Goal: Feedback & Contribution: Contribute content

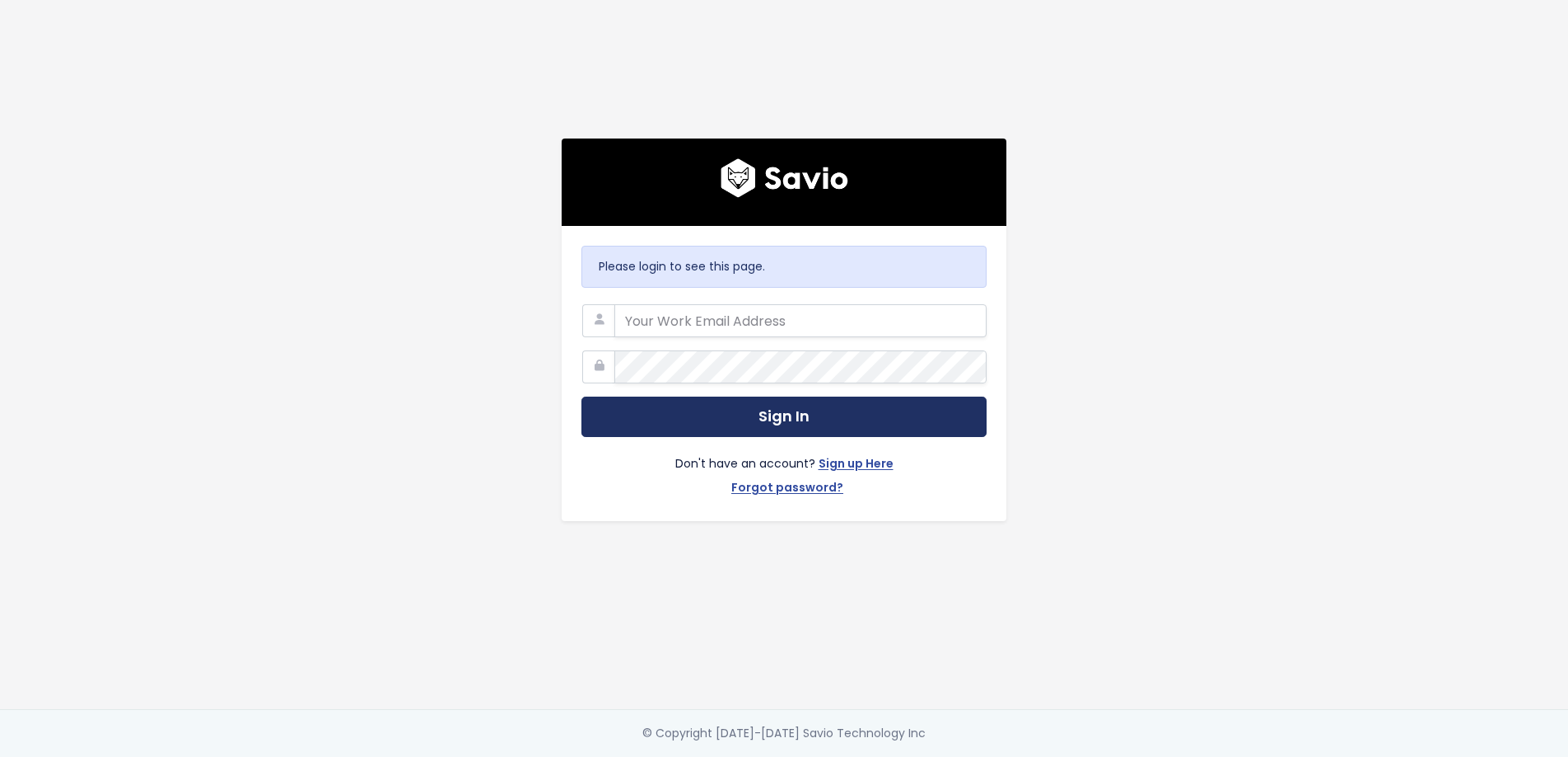
type input "anael@storylane.io"
click at [878, 408] on button "Sign In" at bounding box center [784, 416] width 405 height 41
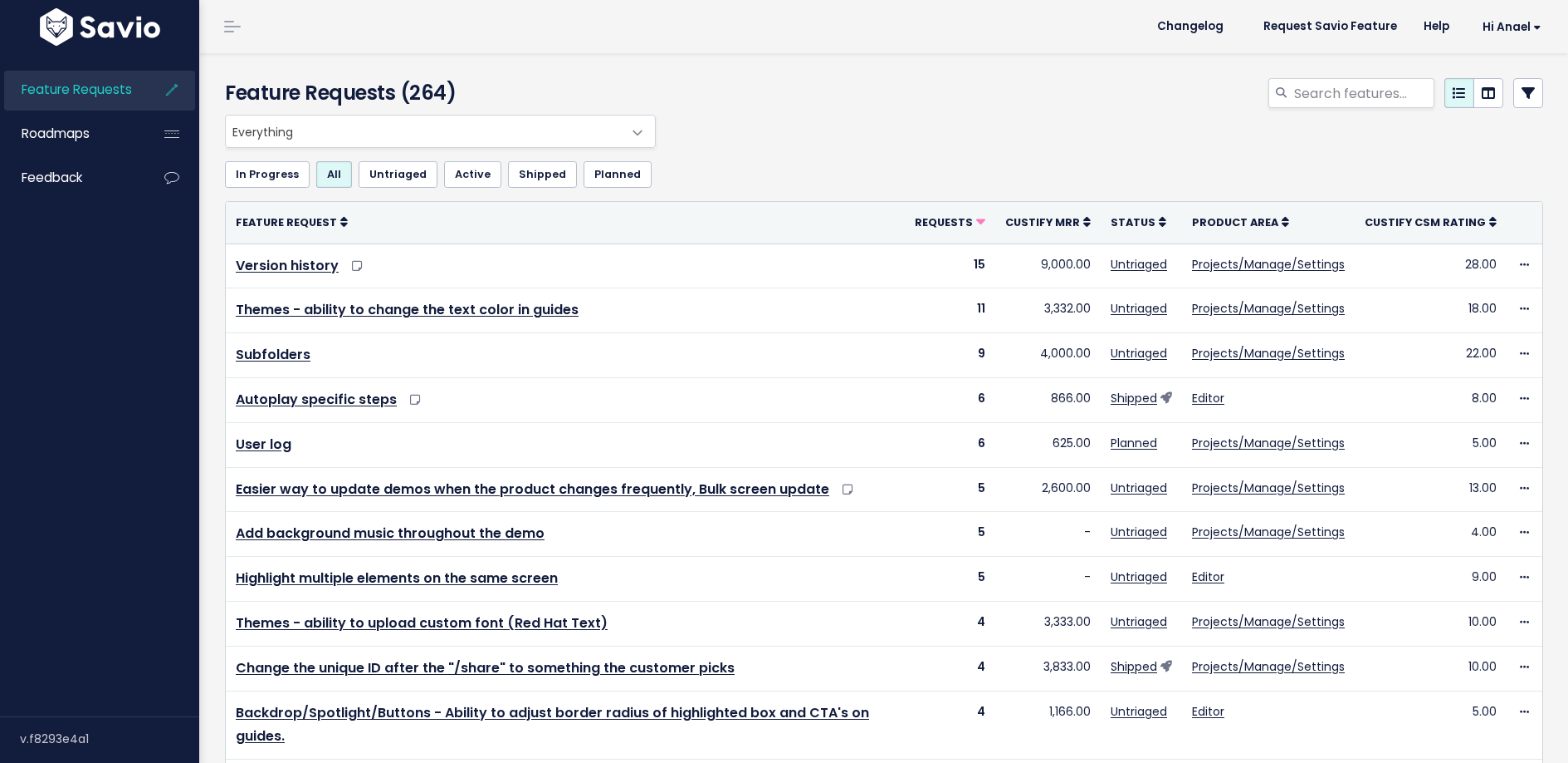
click at [1307, 71] on div "Feature Requests (264)" at bounding box center [881, 84] width 1364 height 62
click at [1307, 90] on input "search" at bounding box center [1363, 92] width 142 height 30
type input "hub url embd"
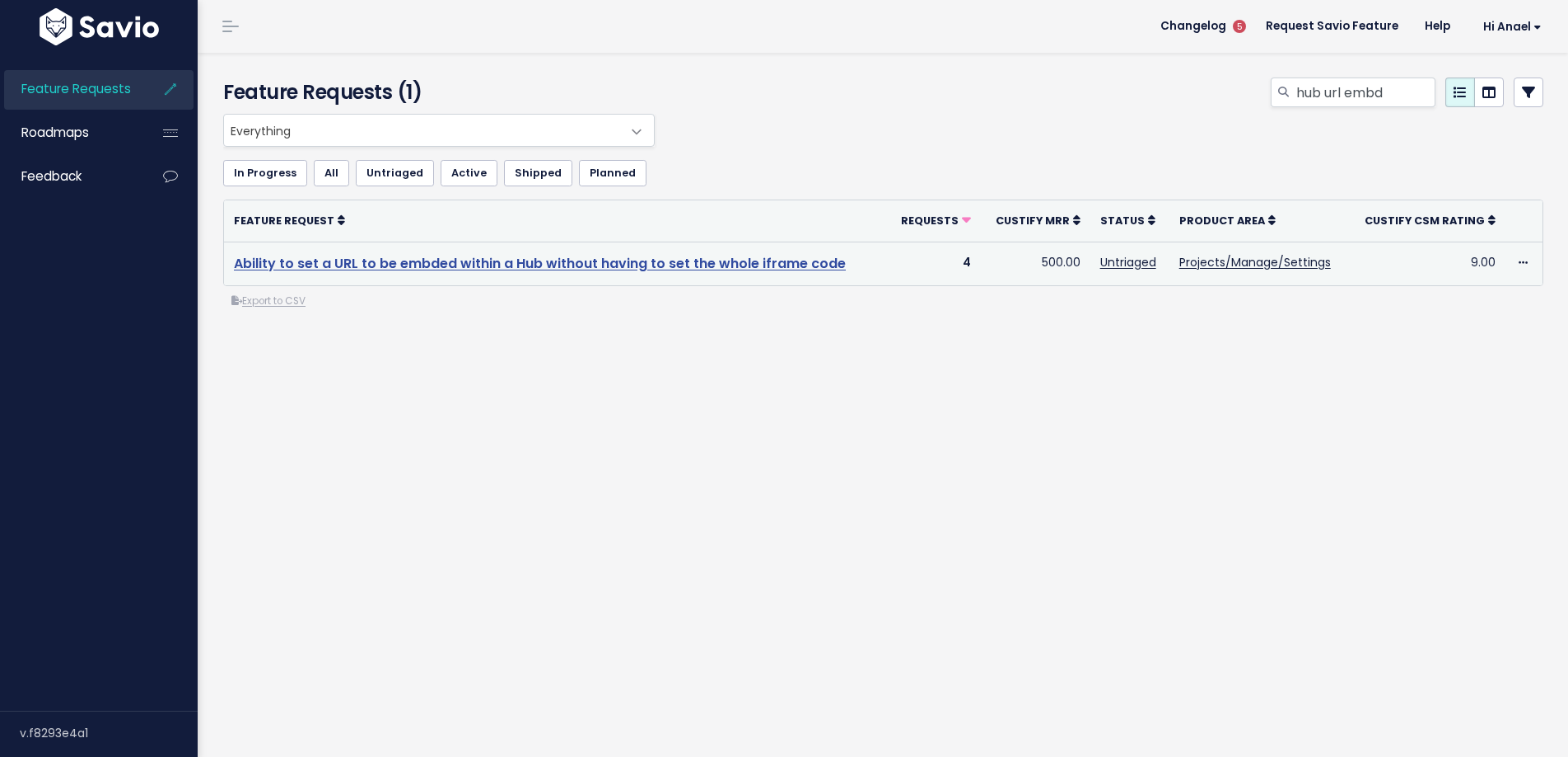
click at [558, 268] on link "Ability to set a URL to be embded within a Hub without having to set the whole …" at bounding box center [540, 264] width 612 height 19
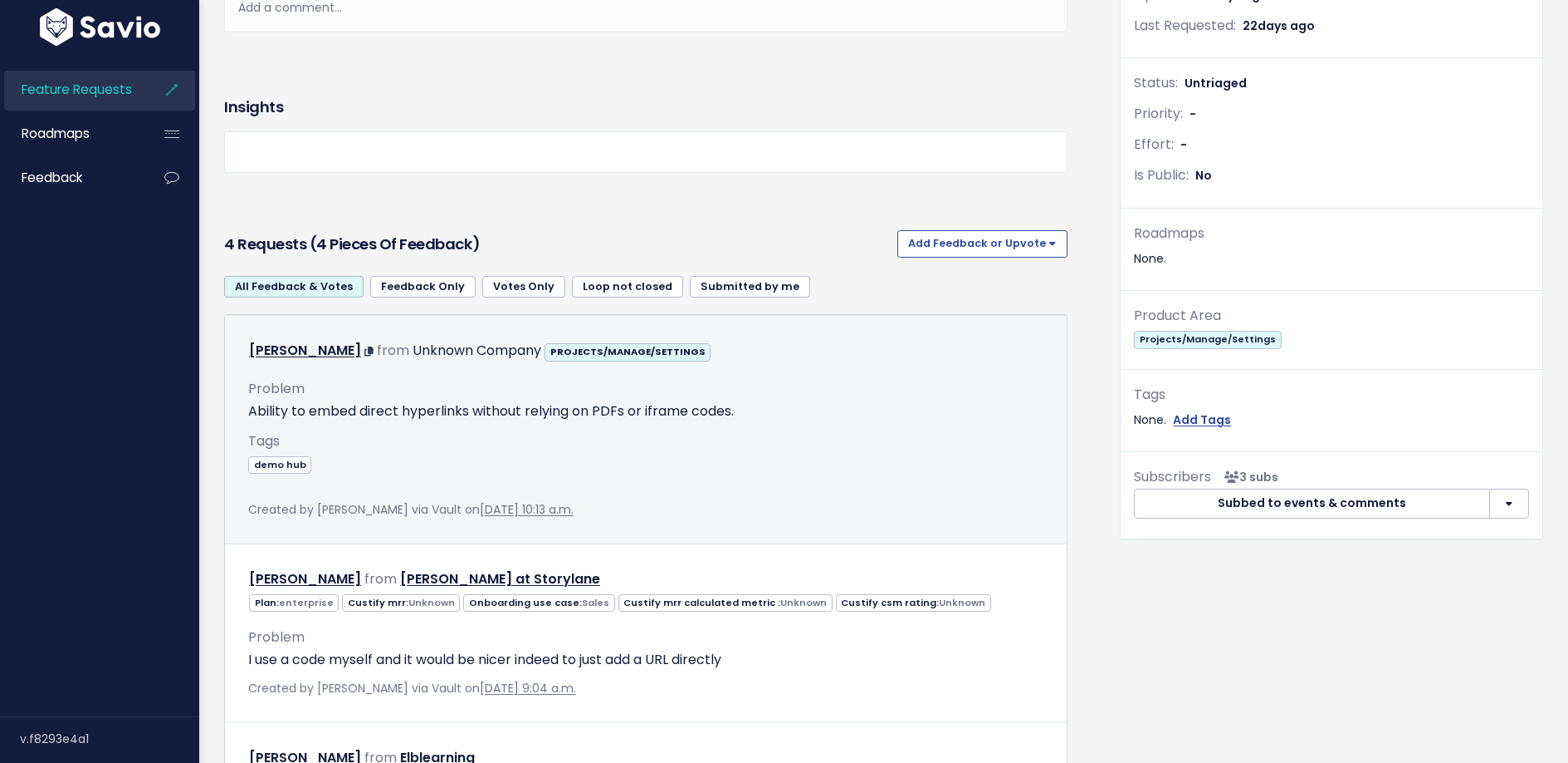
scroll to position [381, 0]
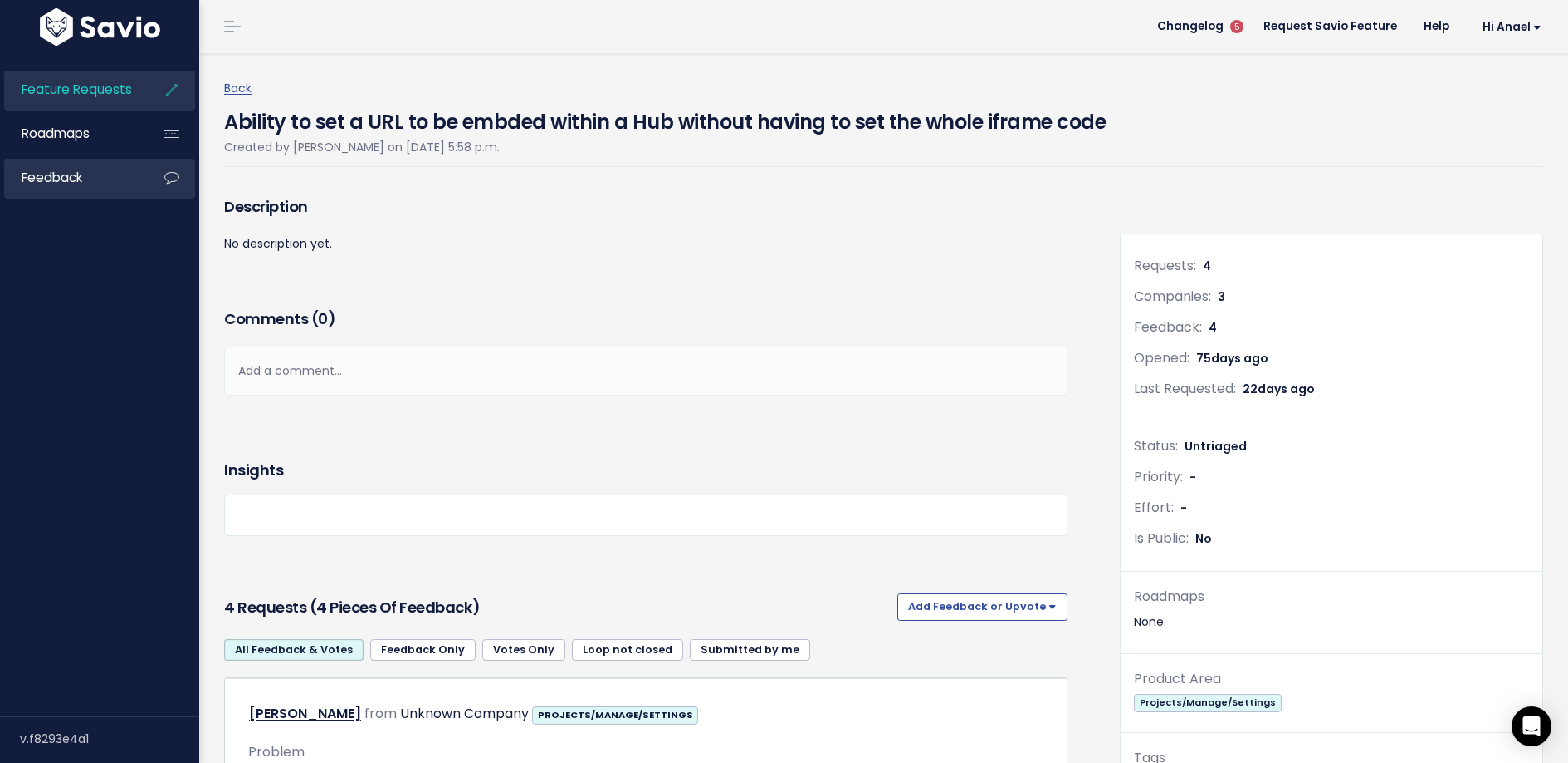
scroll to position [180, 0]
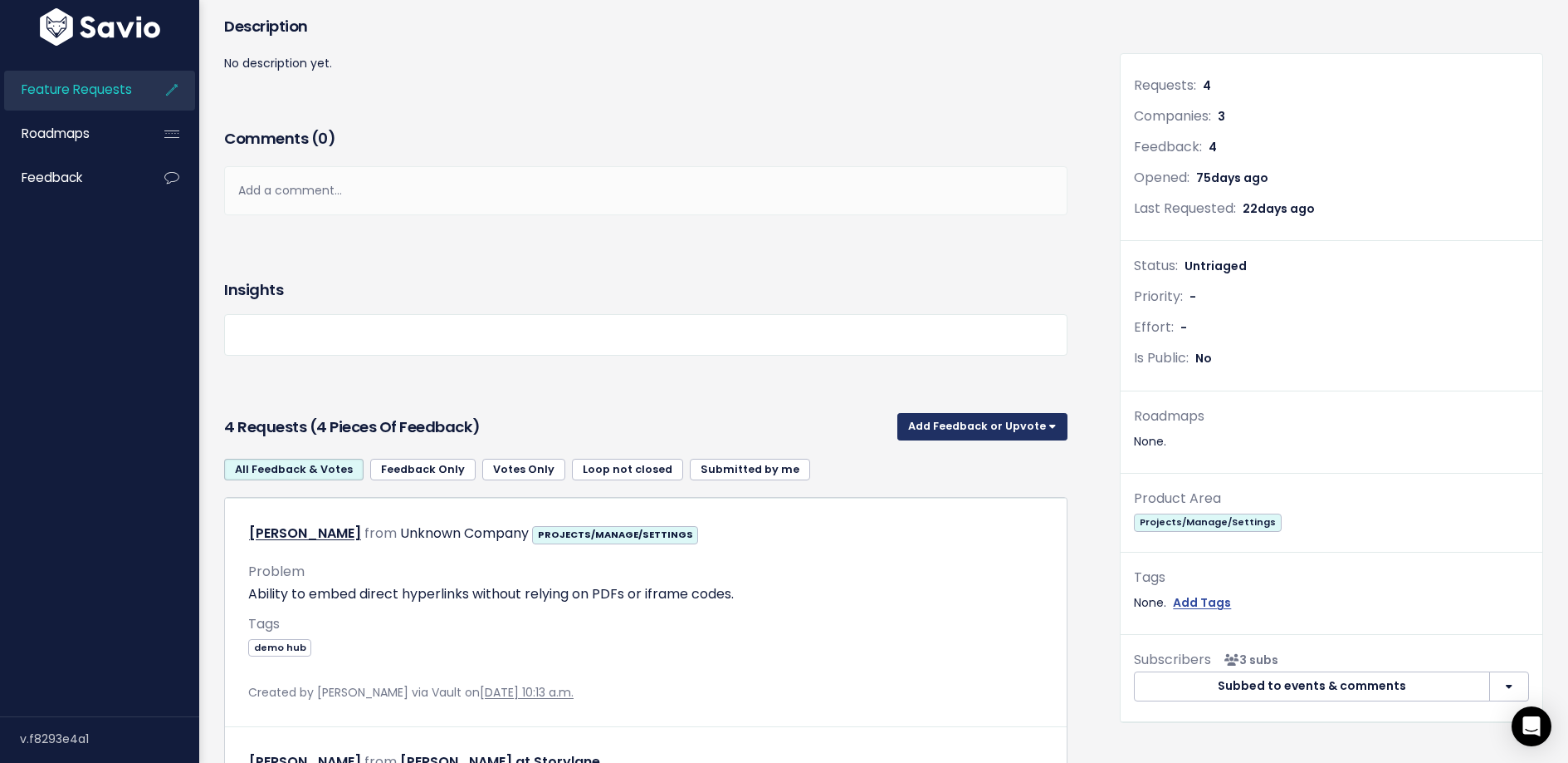
click at [945, 429] on button "Add Feedback or Upvote" at bounding box center [982, 426] width 170 height 27
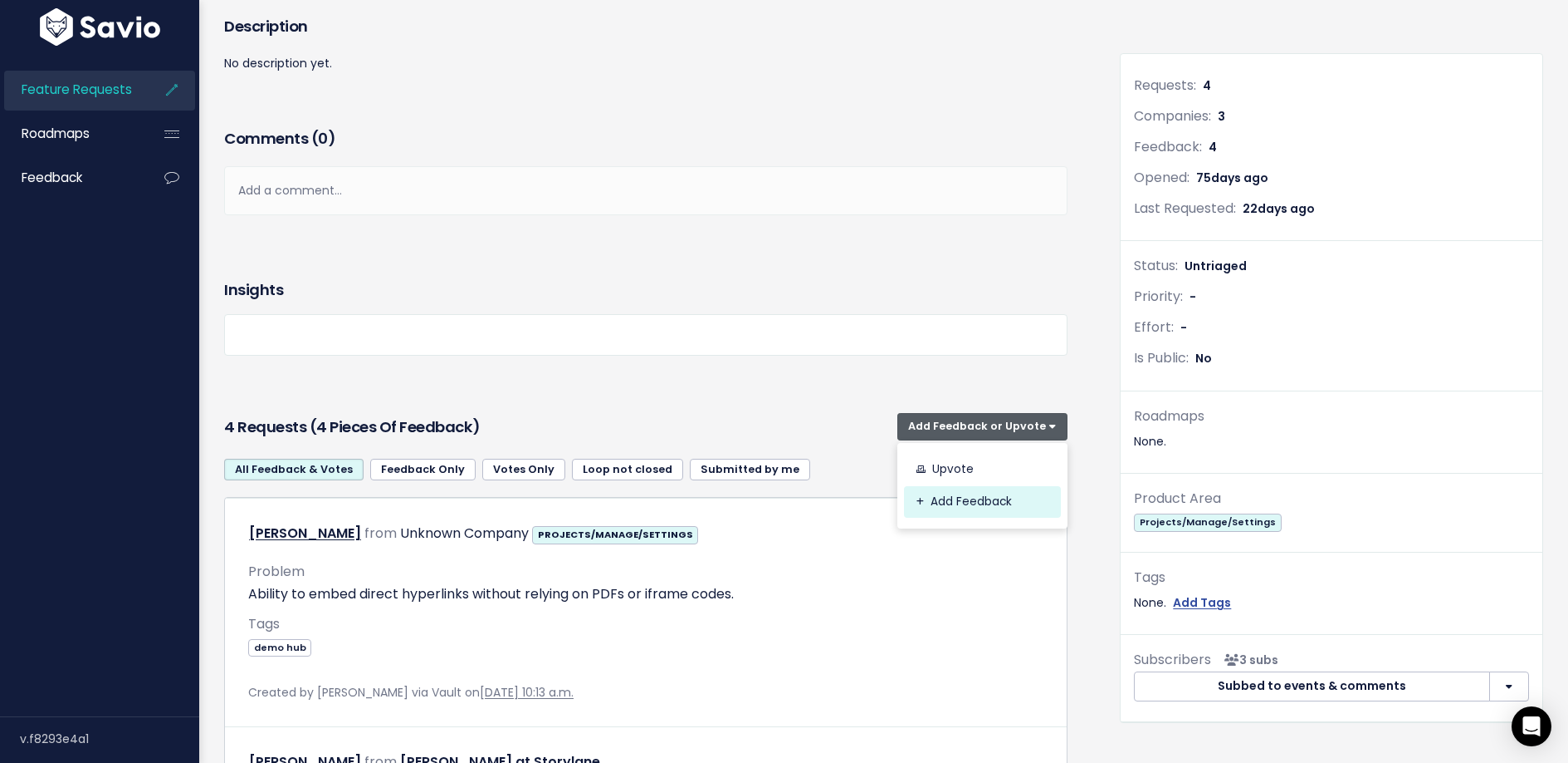
click at [953, 504] on link "Add Feedback" at bounding box center [982, 502] width 157 height 32
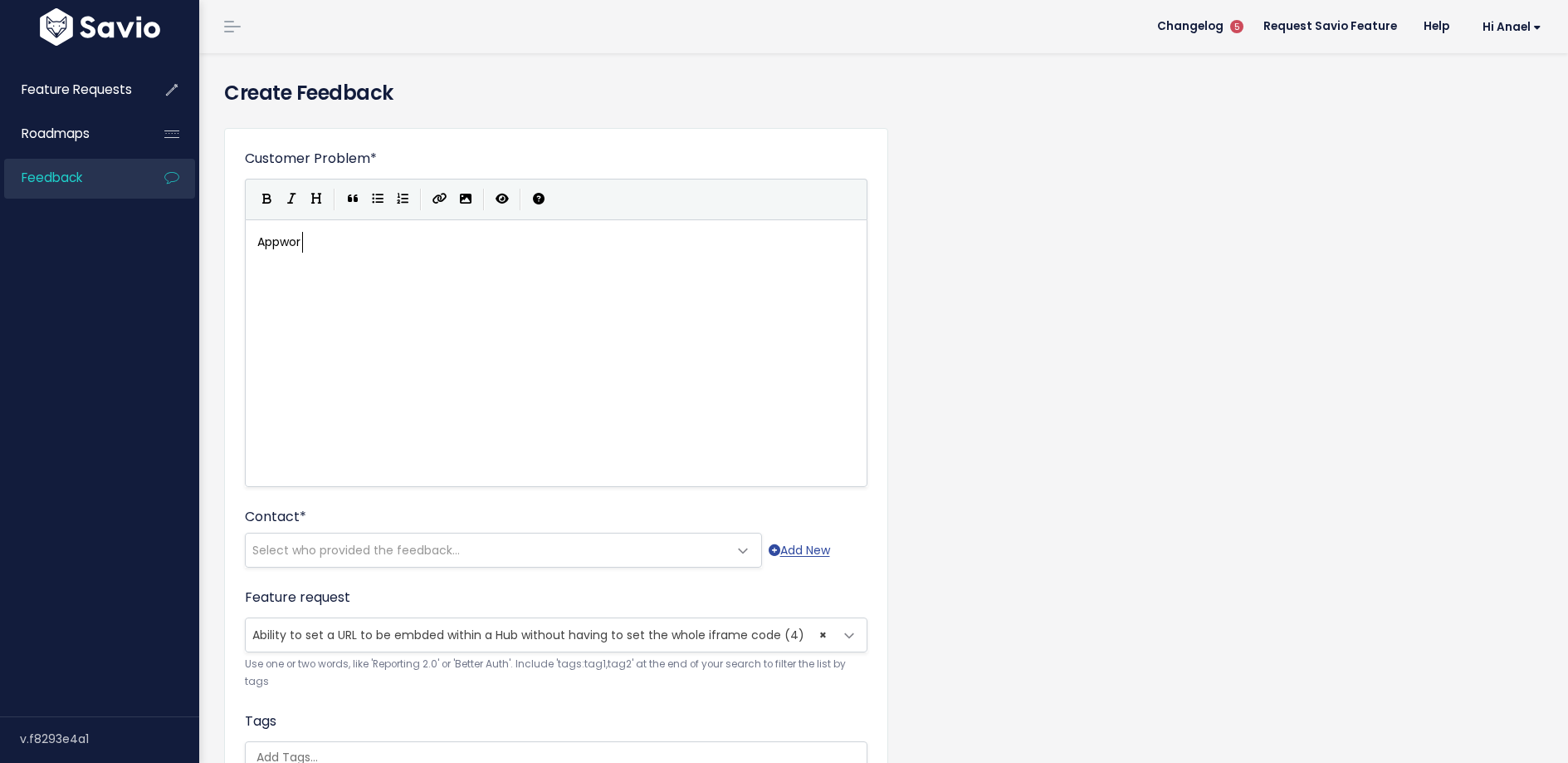
scroll to position [6, 50]
type textarea "Appwork"
click at [404, 254] on div "xxxxxxxxxx Appwork" at bounding box center [563, 242] width 617 height 28
type textarea "Appwork"
drag, startPoint x: 327, startPoint y: 240, endPoint x: 168, endPoint y: 239, distance: 159.0
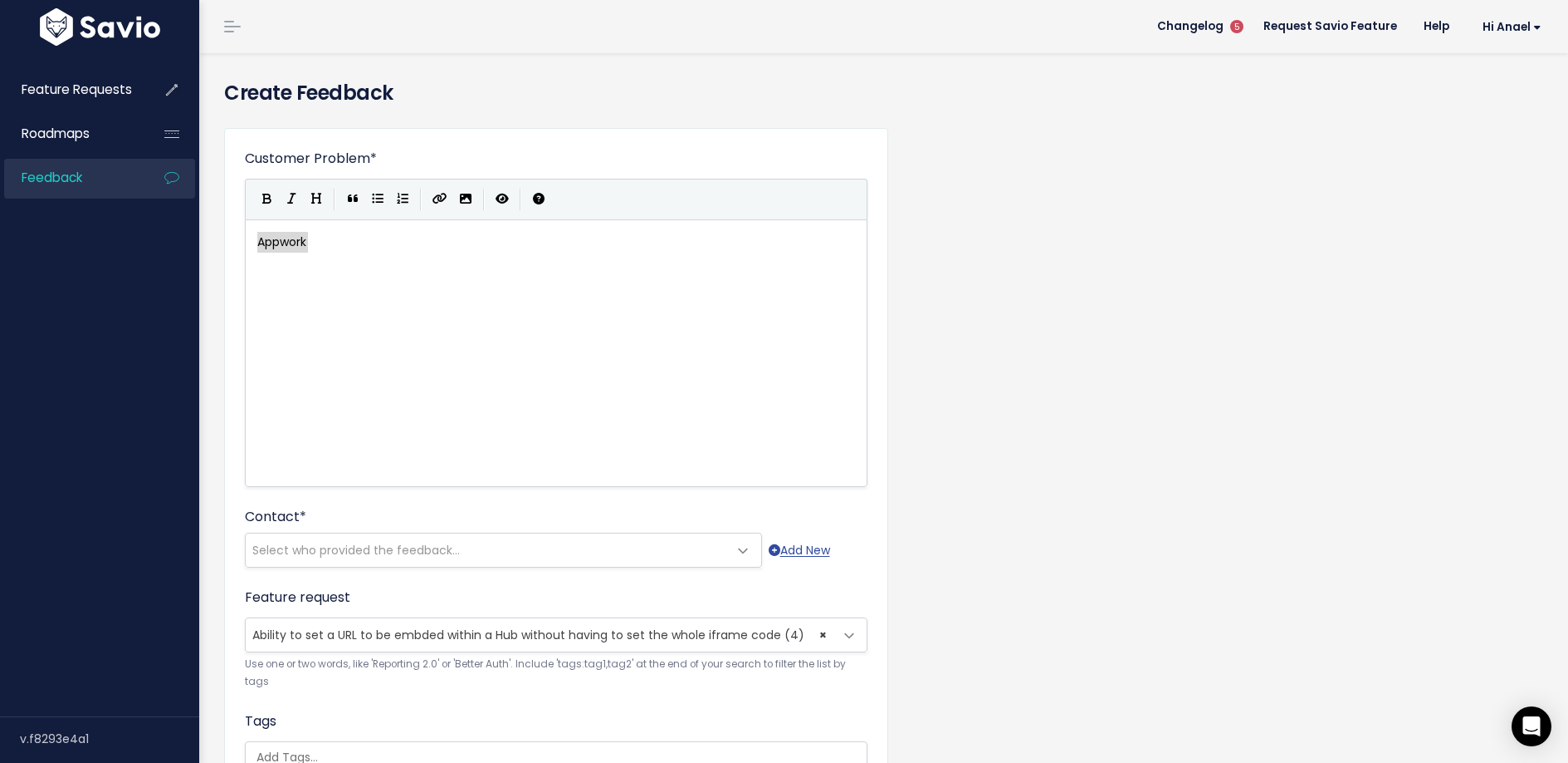
paste textarea
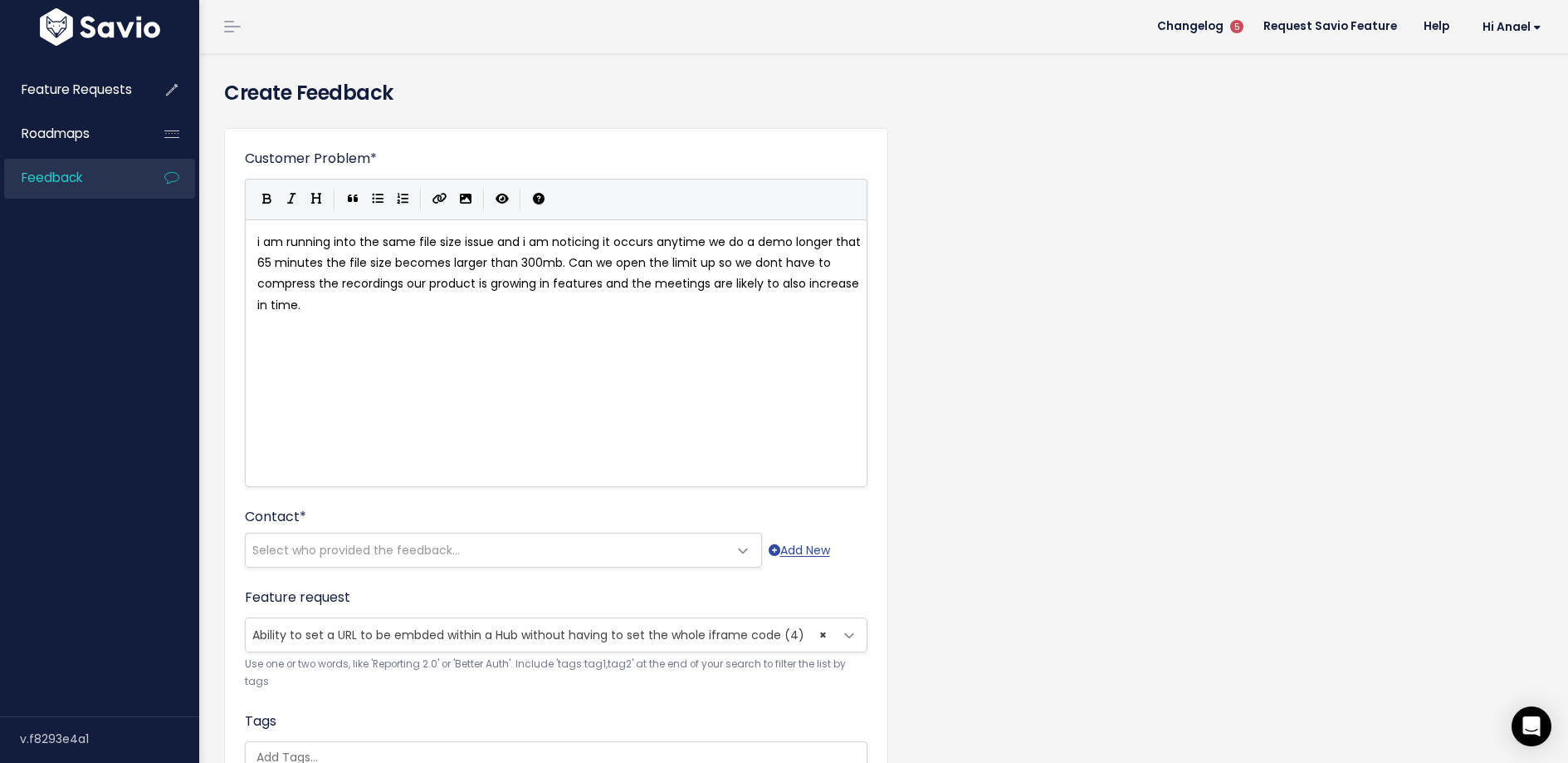
click at [470, 302] on pre "i am running into the same file size issue and i am noticing it occurs anytime …" at bounding box center [563, 273] width 617 height 84
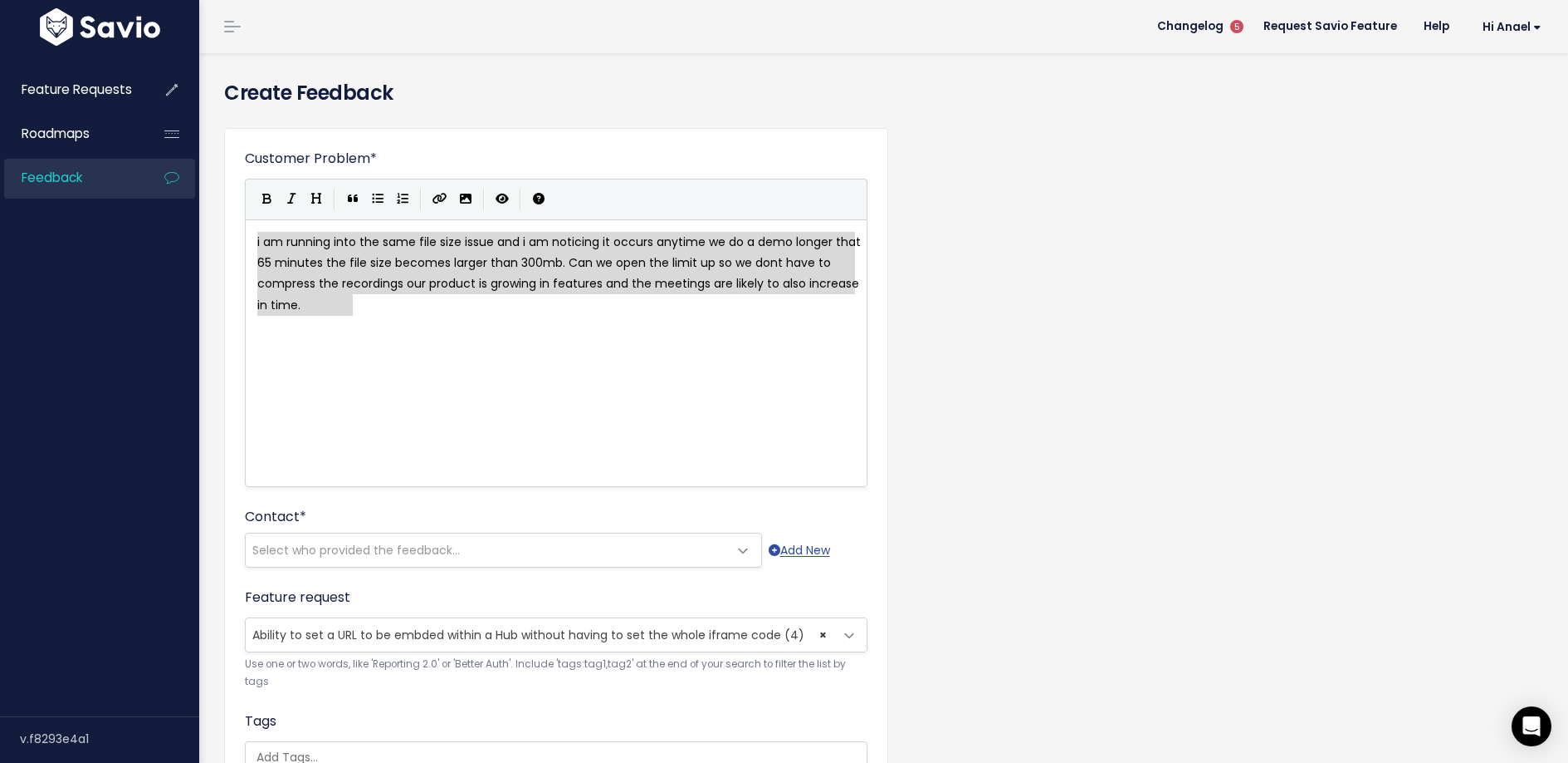
drag, startPoint x: 431, startPoint y: 315, endPoint x: 217, endPoint y: 245, distance: 225.2
click at [217, 245] on div "Customer Problem * i am running into the same file size issue and i am noticing…" at bounding box center [883, 561] width 1344 height 894
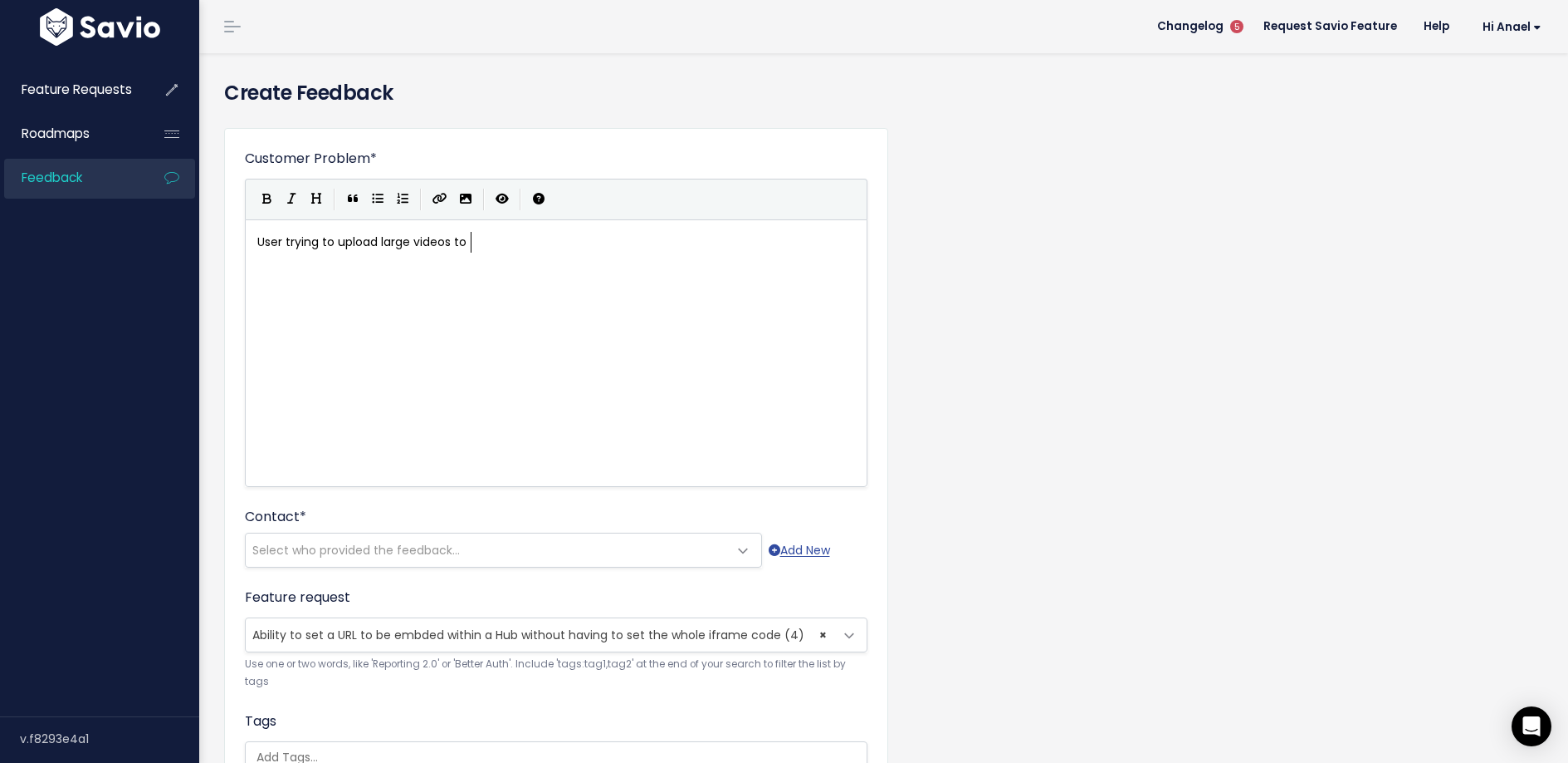
scroll to position [6, 211]
type textarea "User trying to upload large videos to a Hub. Suggested embedi"
type textarea "dding a link to a"
type textarea "the video instead, but it required"
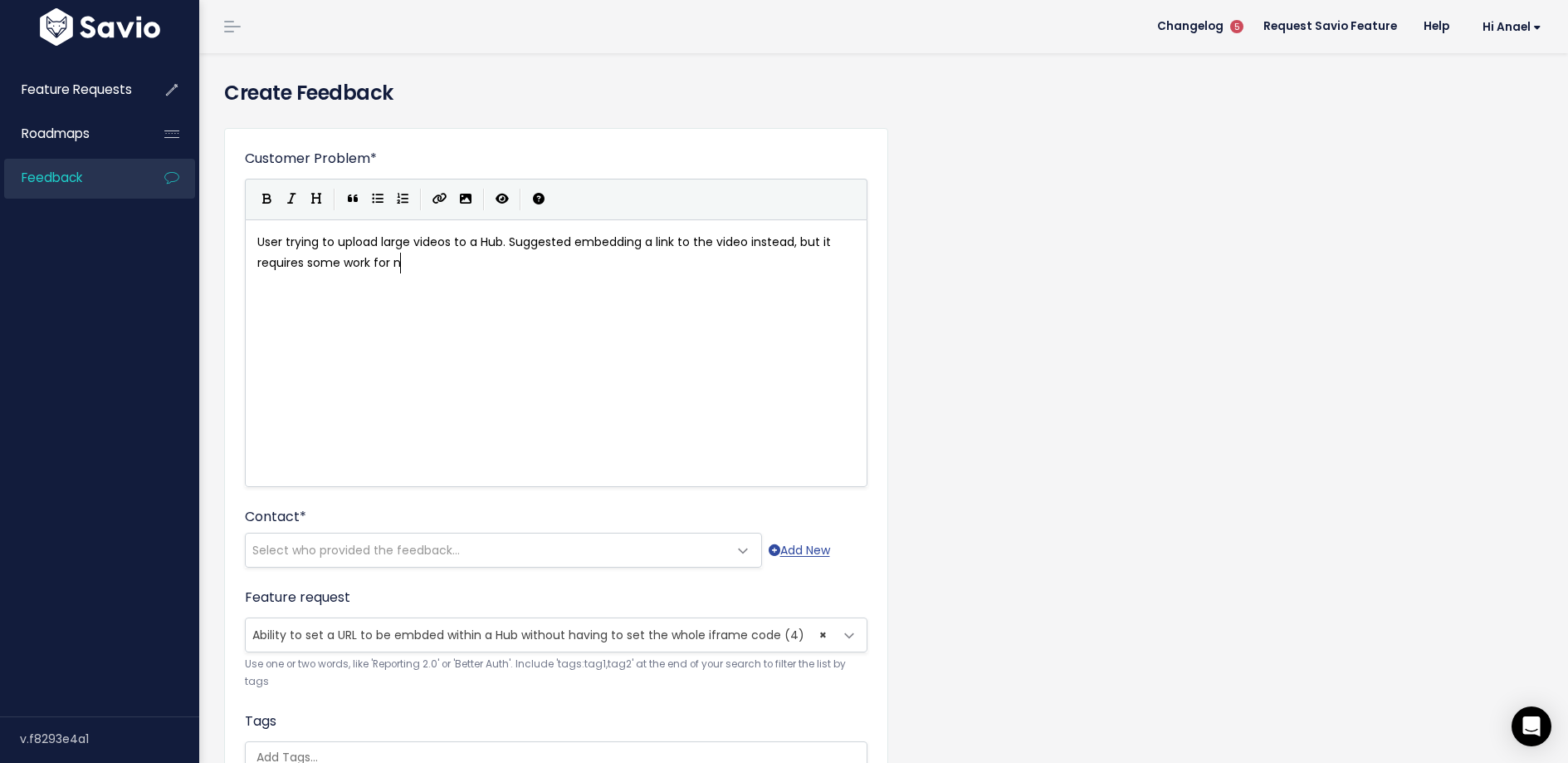
scroll to position [6, 118]
type textarea "s some work for now. Would be much easier if user only had to copy/past a l"
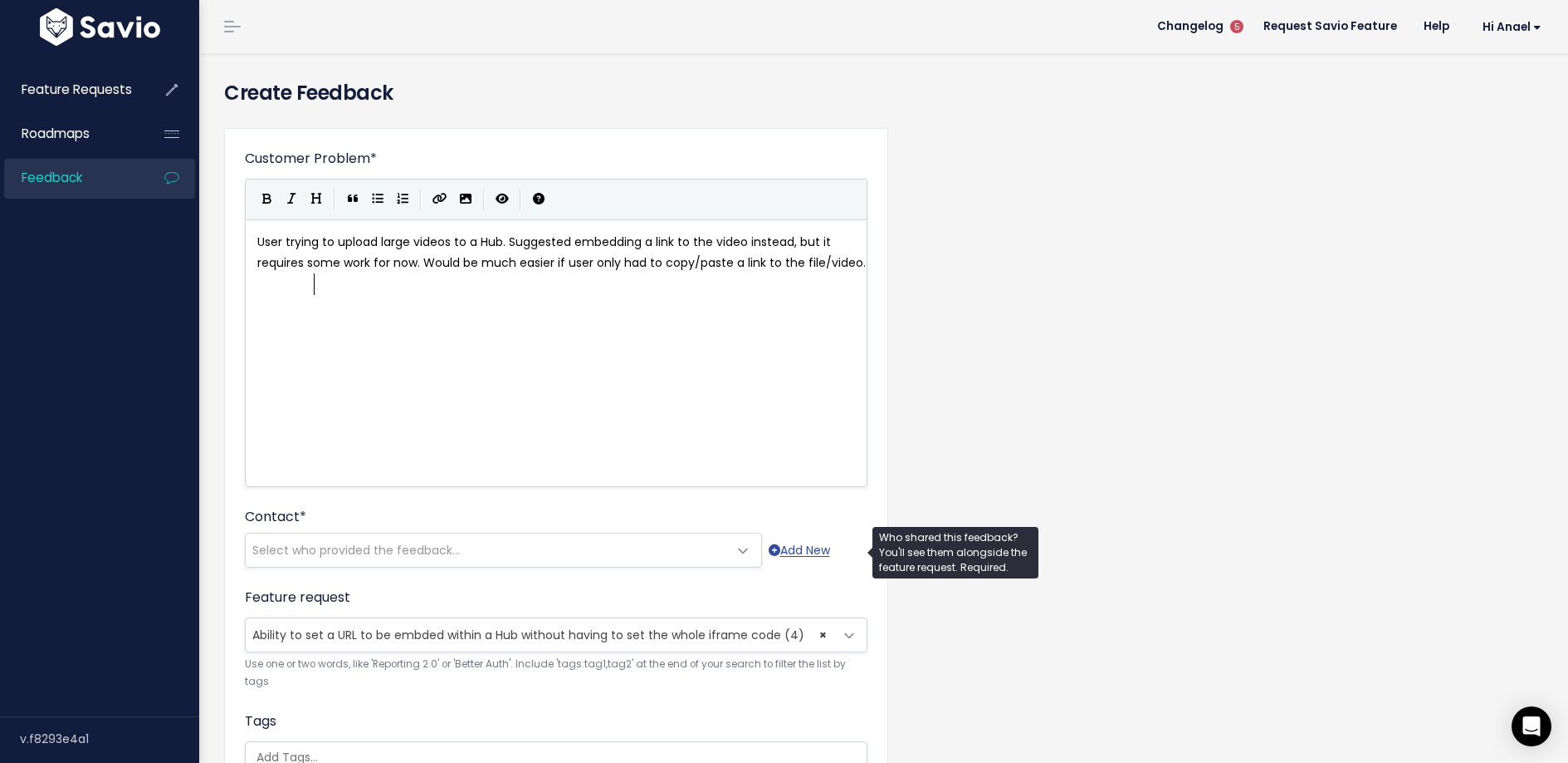
type textarea "e a link to the file/video."
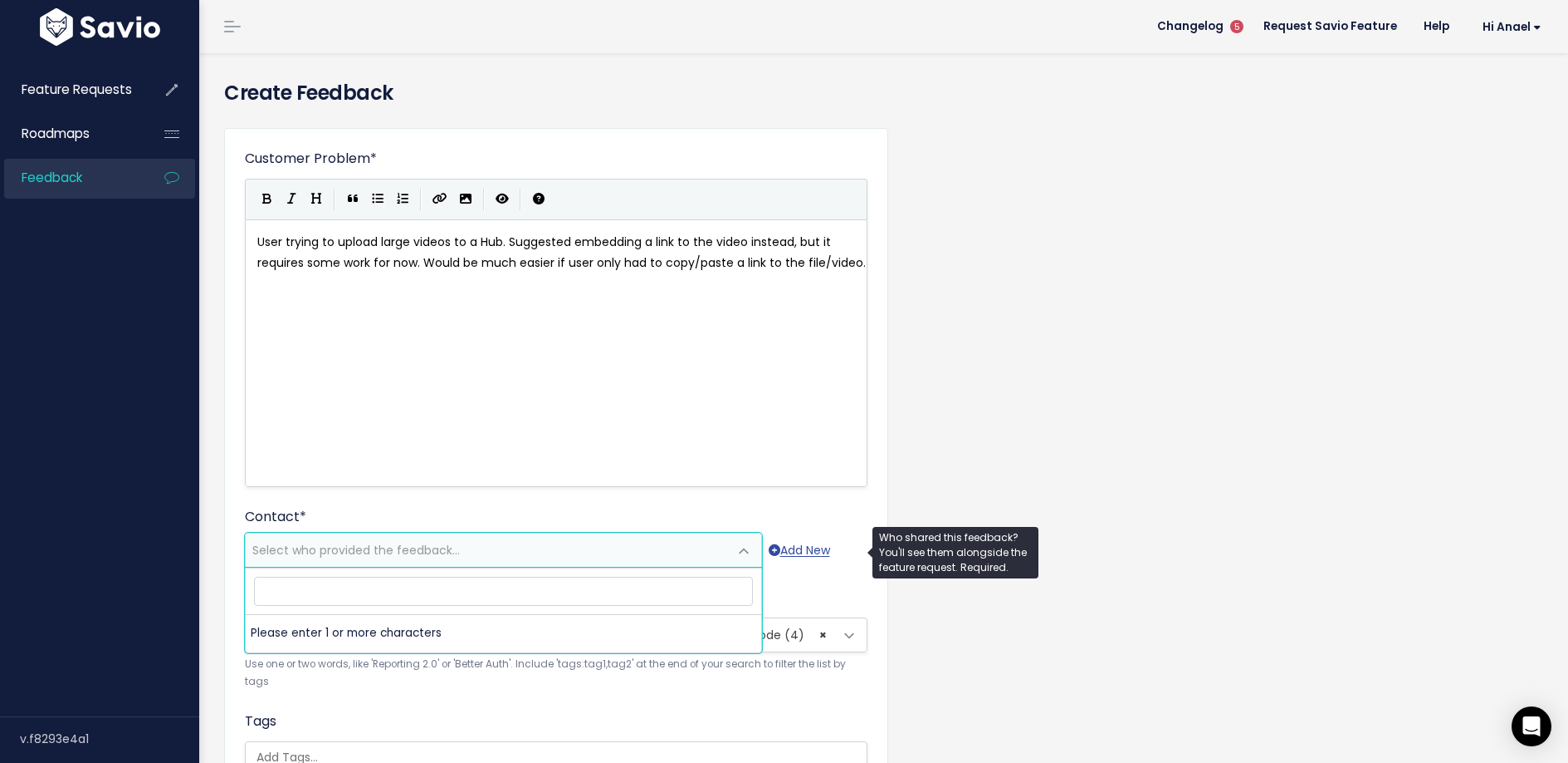
click at [347, 538] on span "Select who provided the feedback..." at bounding box center [486, 550] width 483 height 33
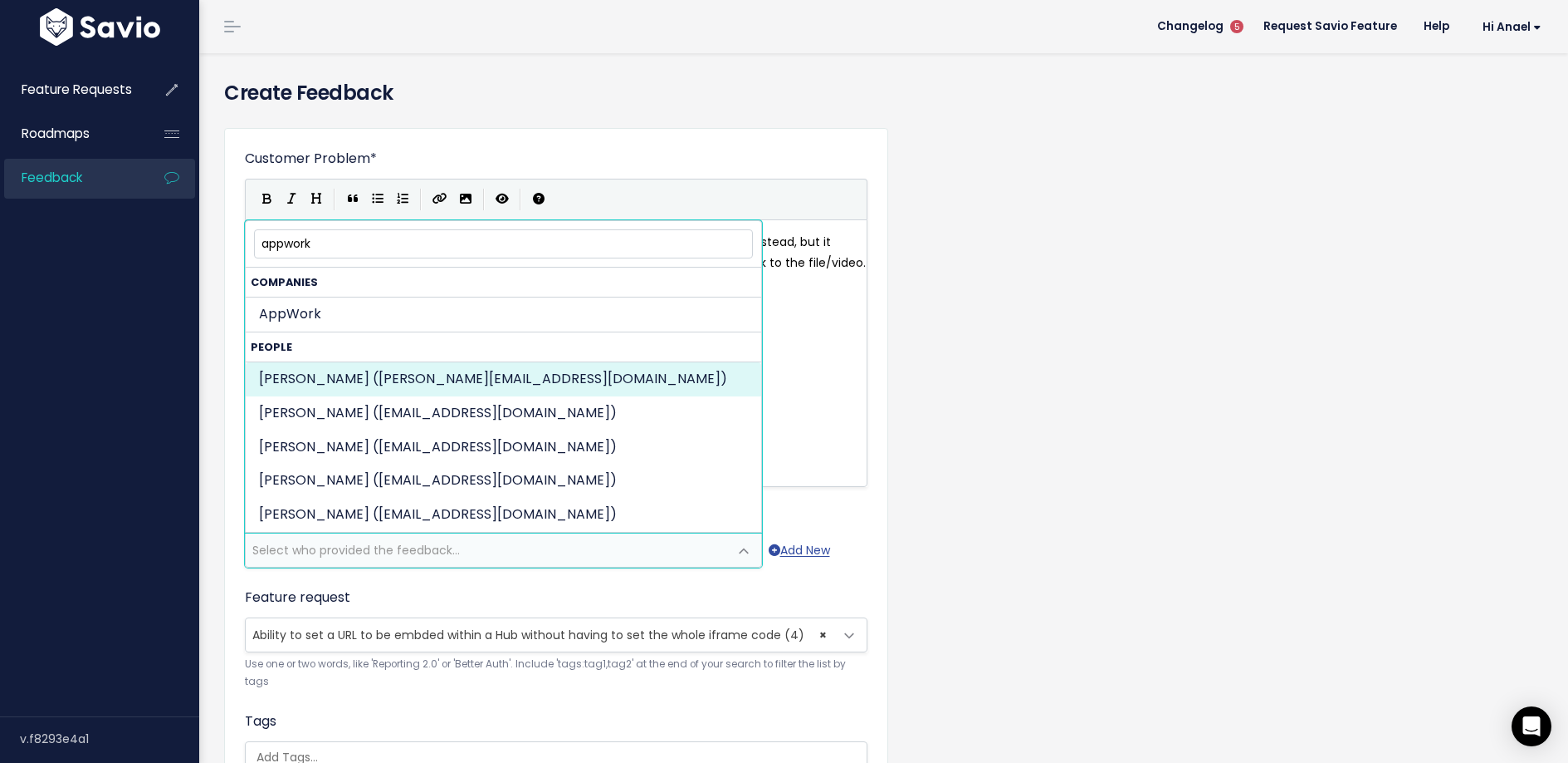
type input "appwork"
select select "90106137"
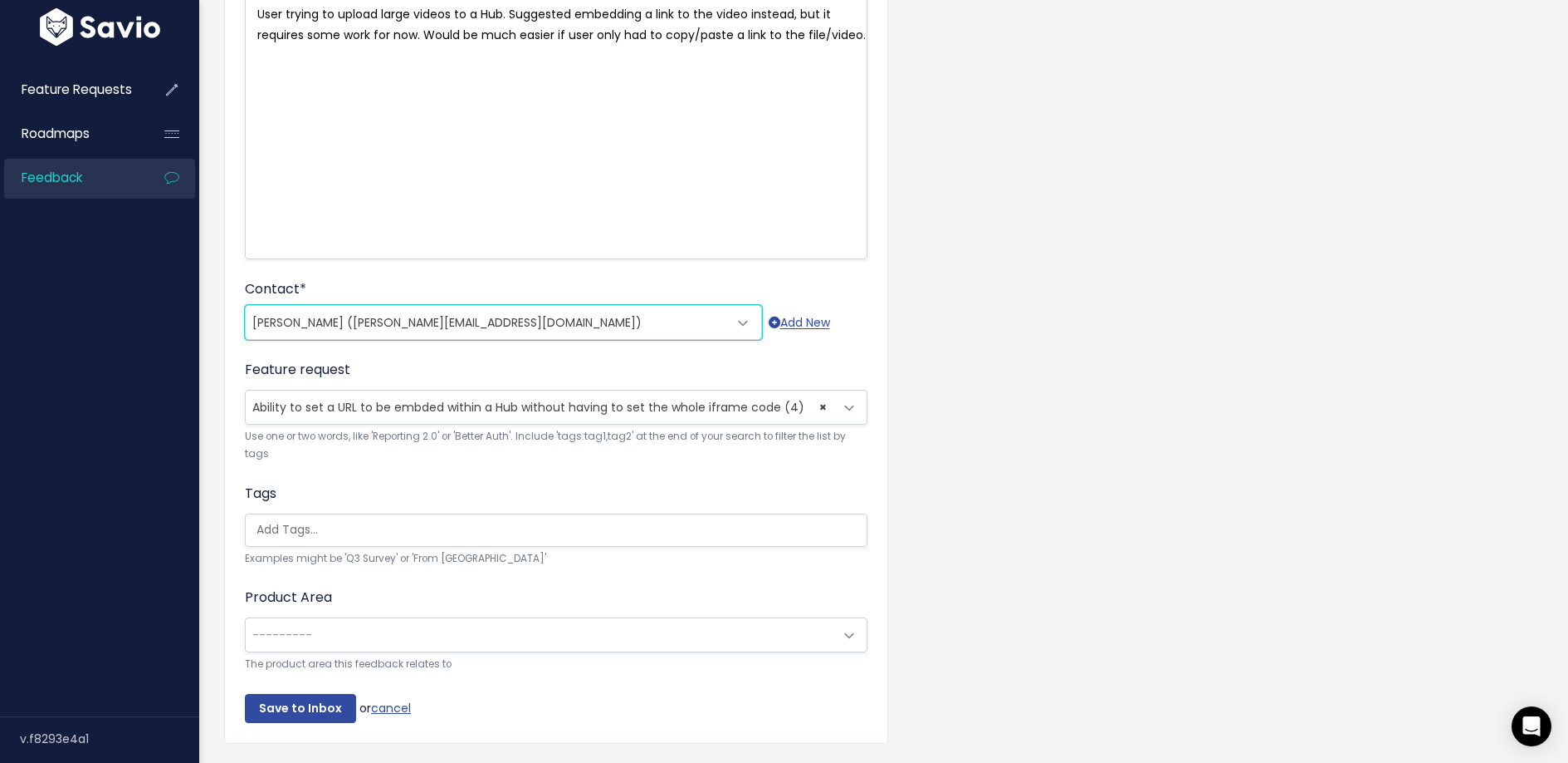
scroll to position [256, 0]
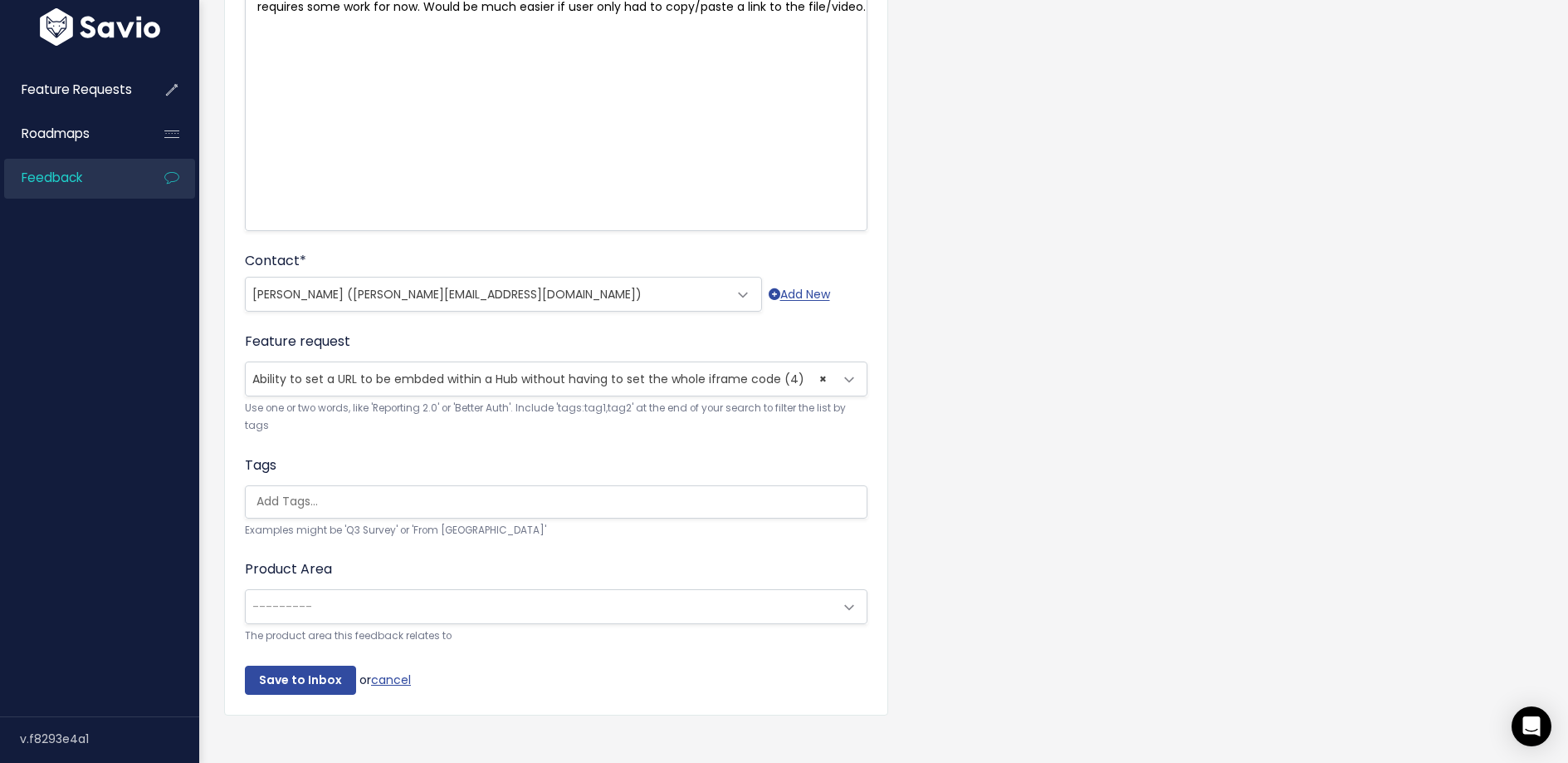
click at [345, 612] on span "---------" at bounding box center [539, 606] width 587 height 33
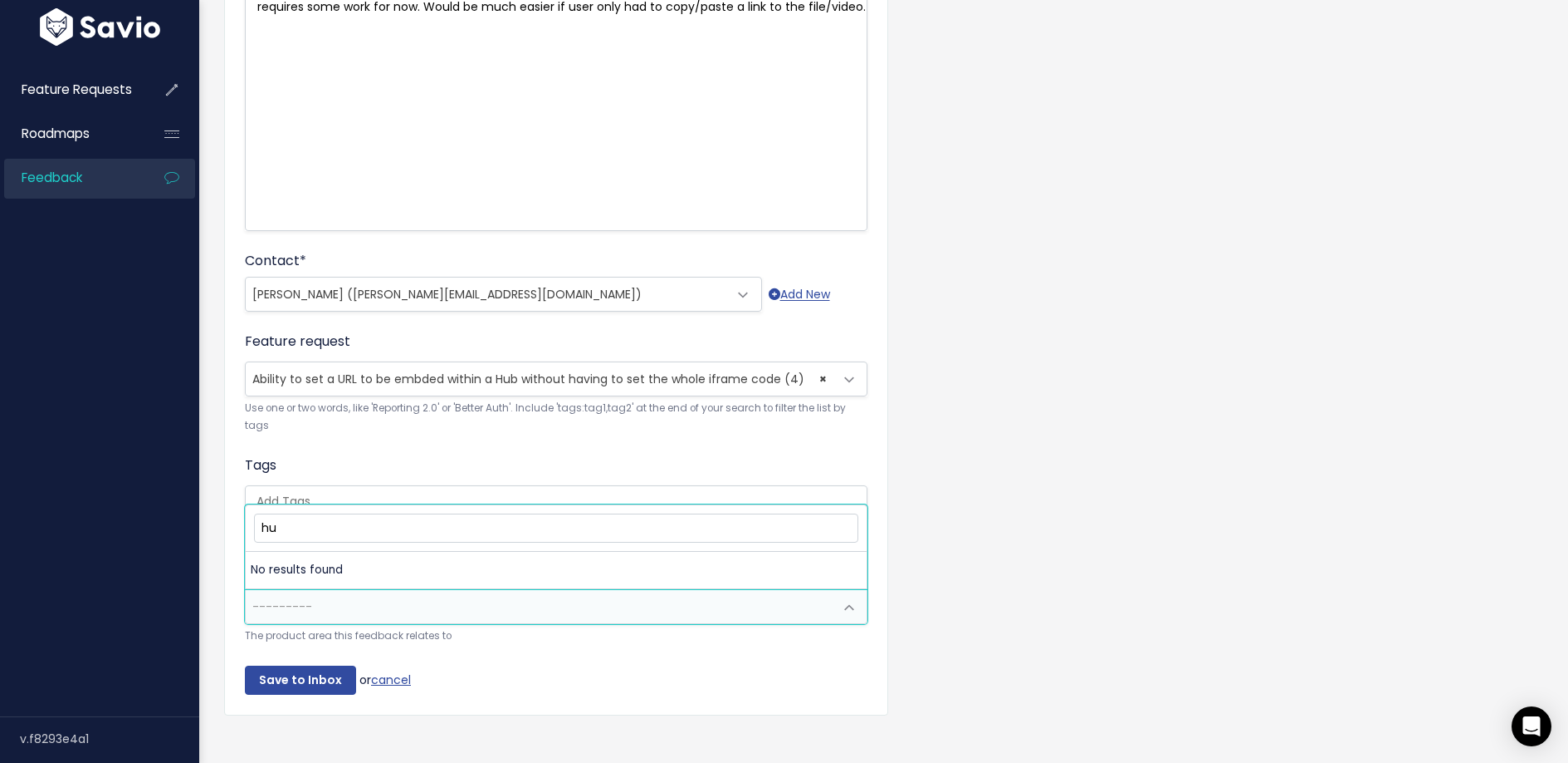
type input "hub"
click at [319, 620] on span "---------" at bounding box center [539, 606] width 587 height 33
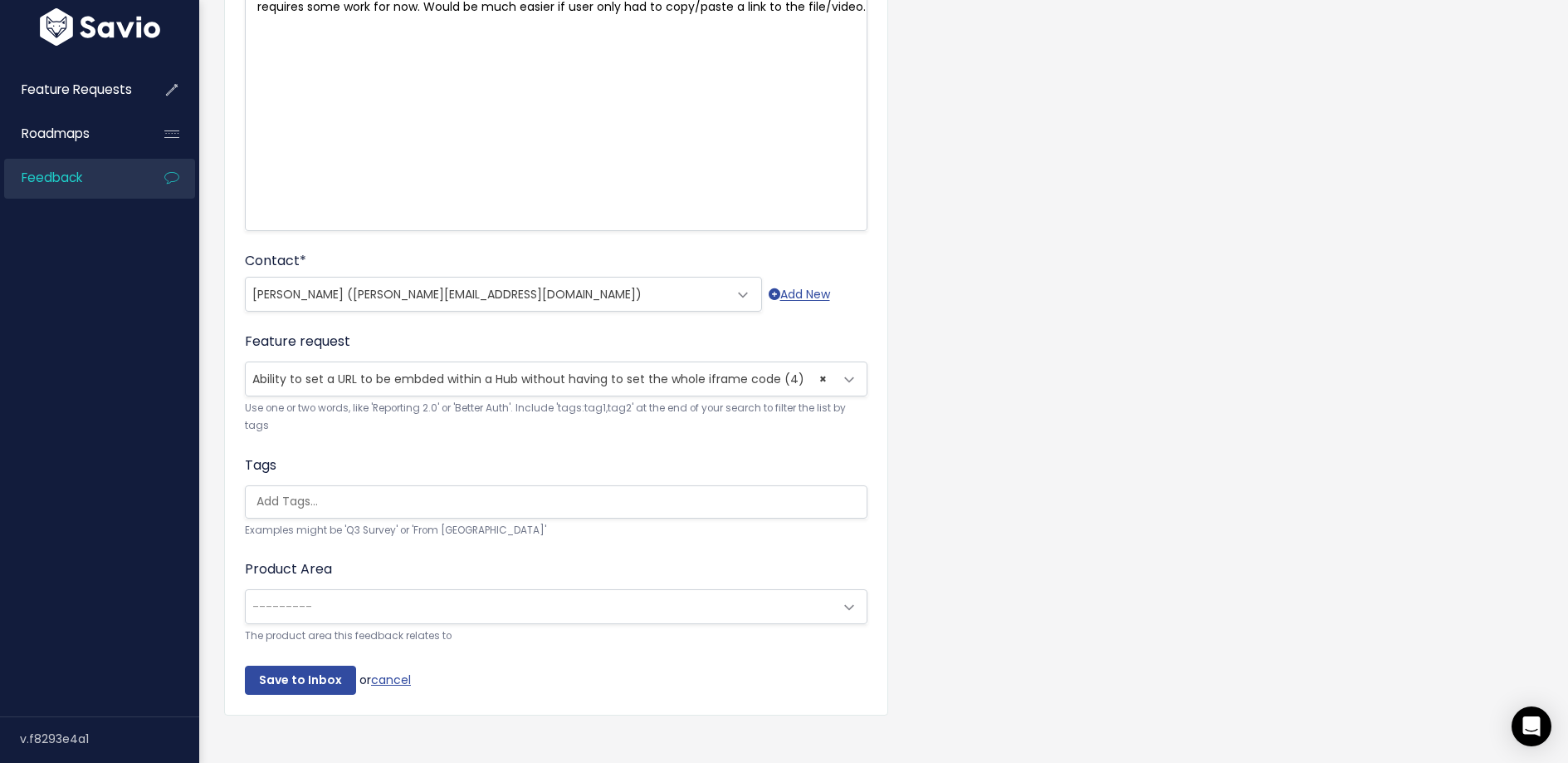
click at [324, 516] on ul at bounding box center [556, 501] width 621 height 31
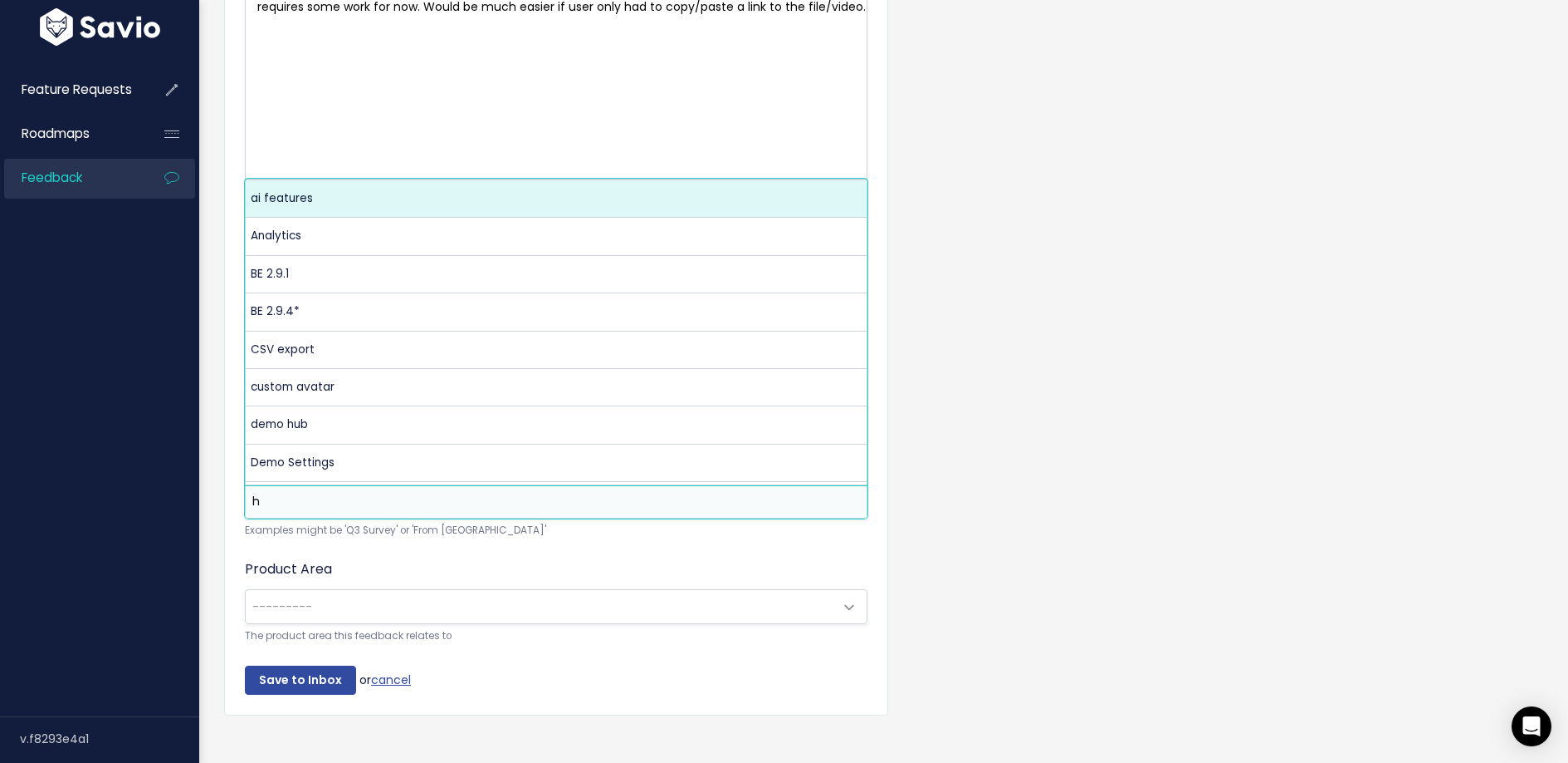
scroll to position [0, 0]
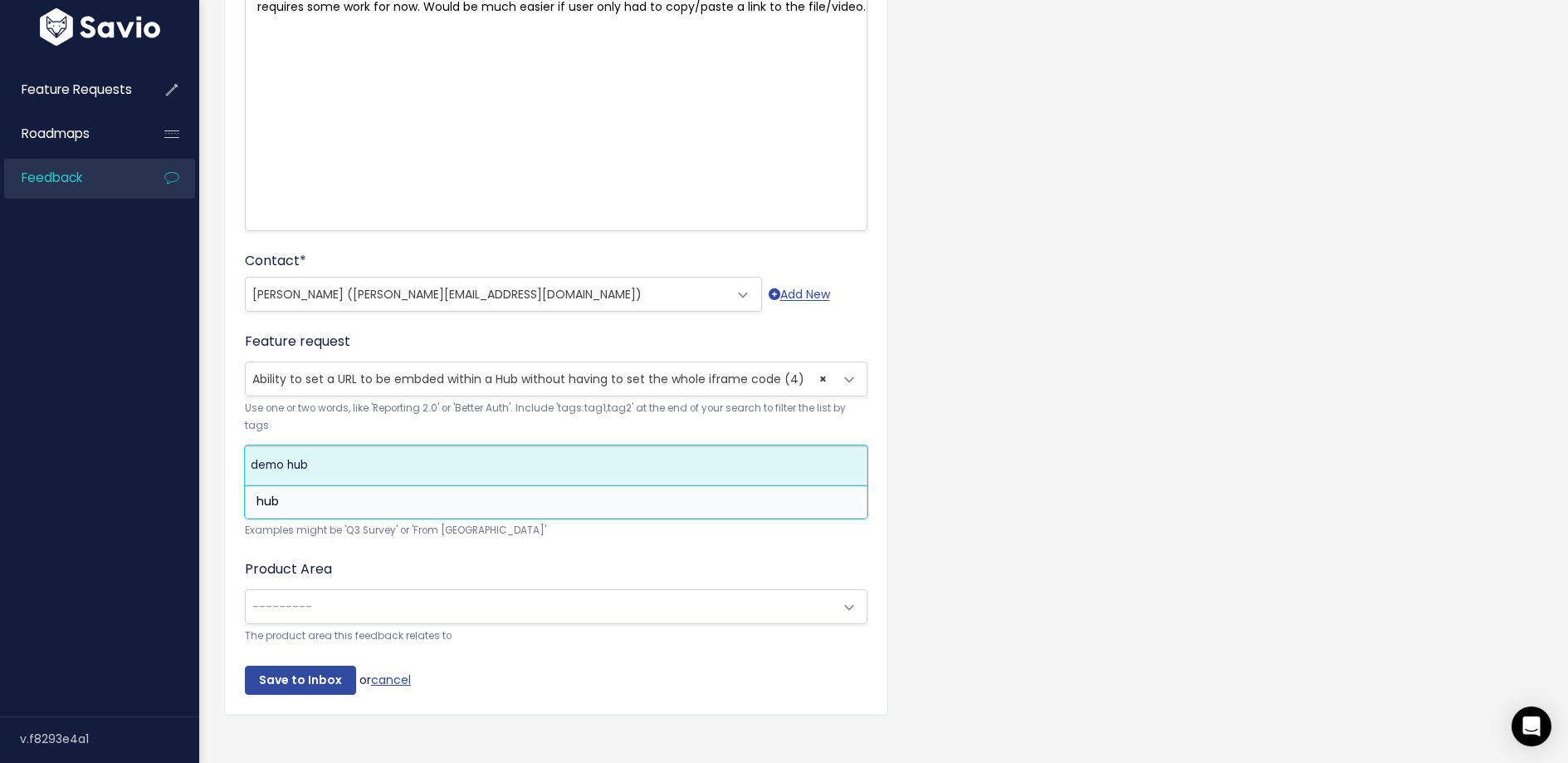
type input "hub"
select select "13566"
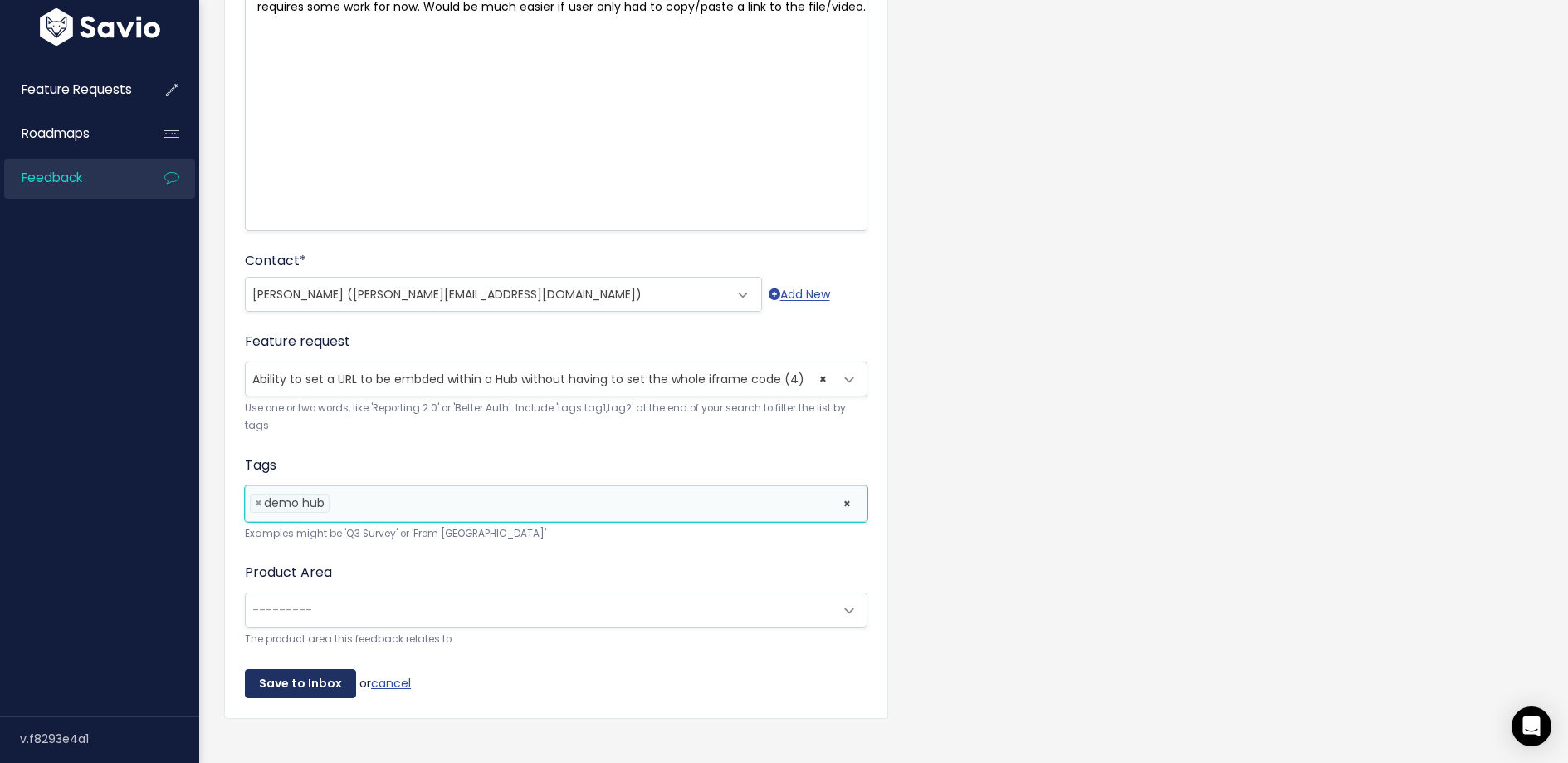
click at [283, 678] on input "Save to Inbox" at bounding box center [300, 683] width 111 height 30
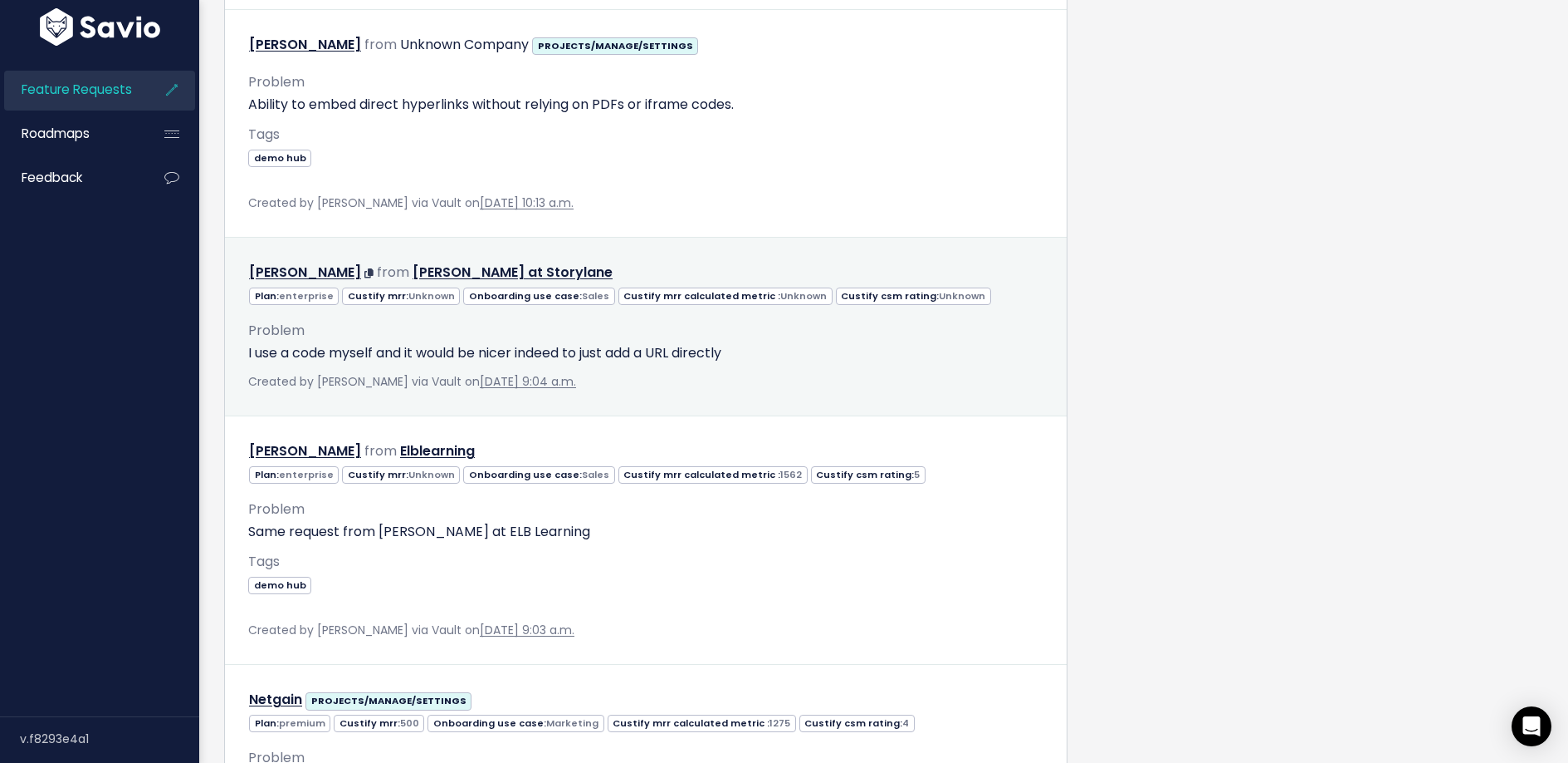
scroll to position [1283, 0]
